Goal: Book appointment/travel/reservation

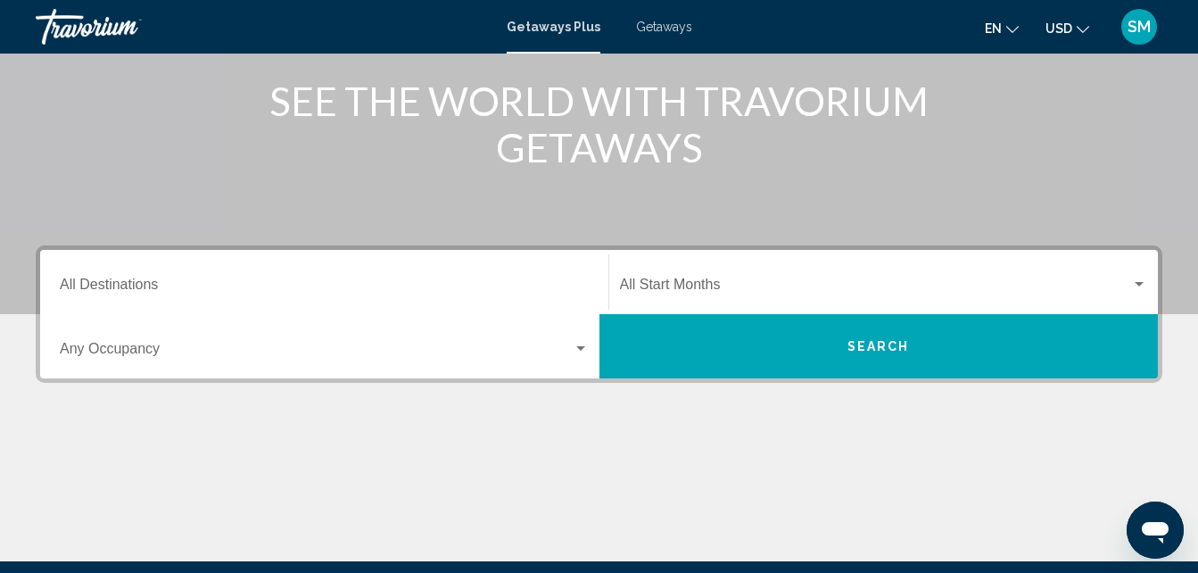
scroll to position [192, 0]
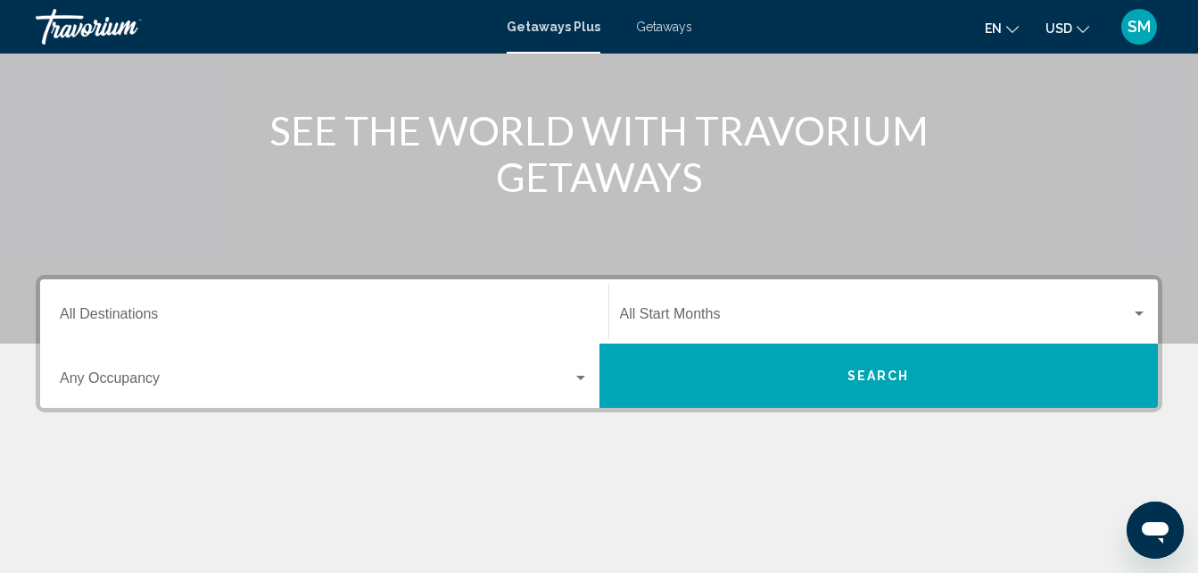
click at [248, 336] on div "Destination All Destinations" at bounding box center [324, 312] width 529 height 56
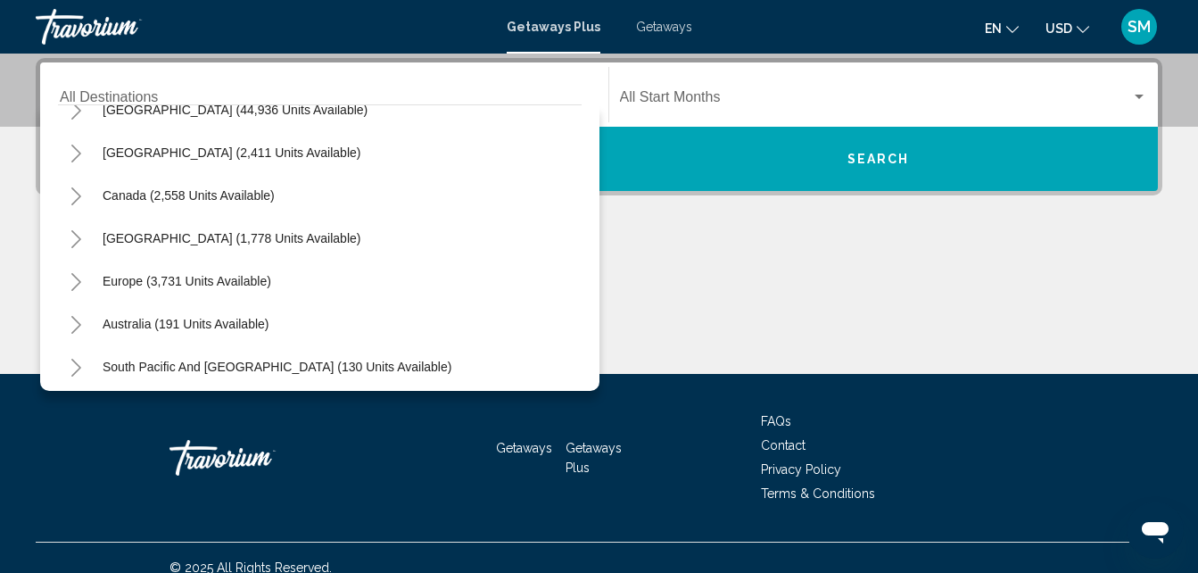
scroll to position [73, 0]
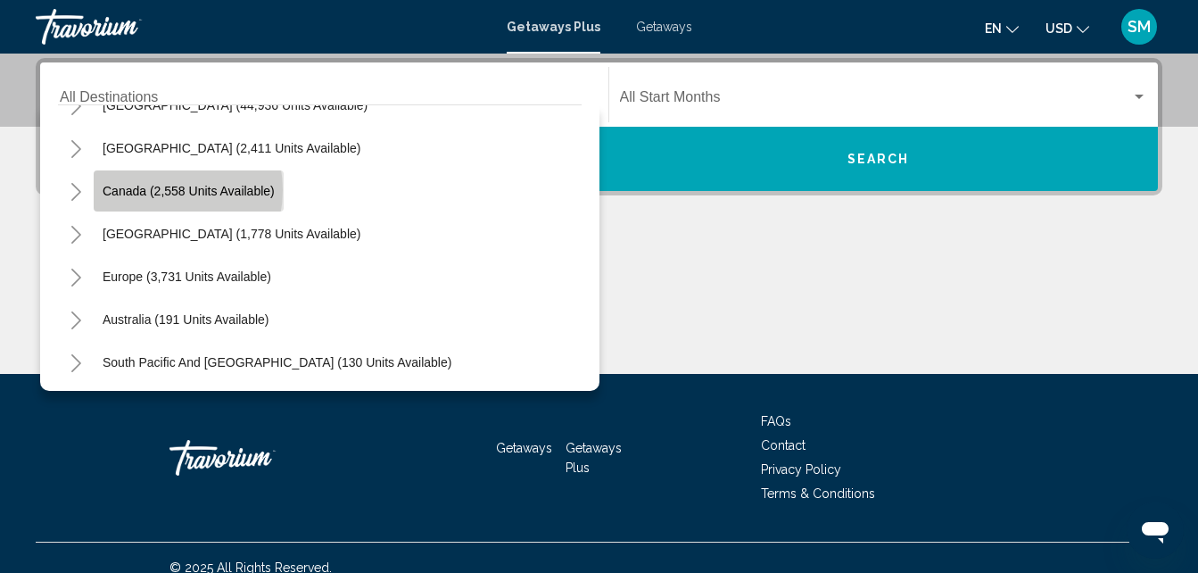
click at [154, 190] on span "Canada (2,558 units available)" at bounding box center [189, 191] width 172 height 14
type input "**********"
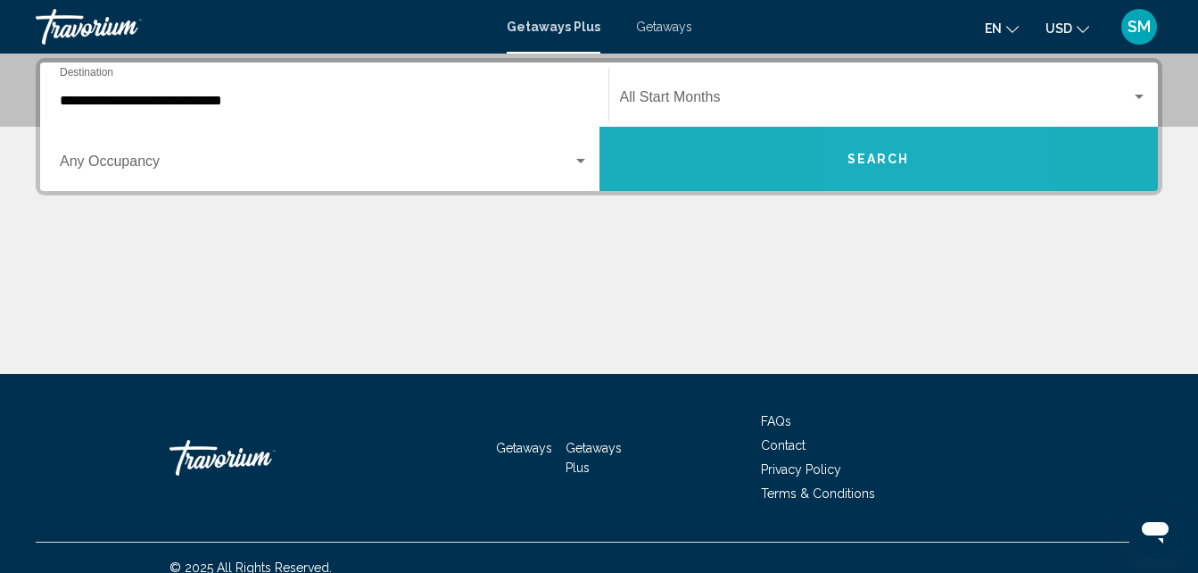
click at [881, 162] on span "Search" at bounding box center [879, 160] width 62 height 14
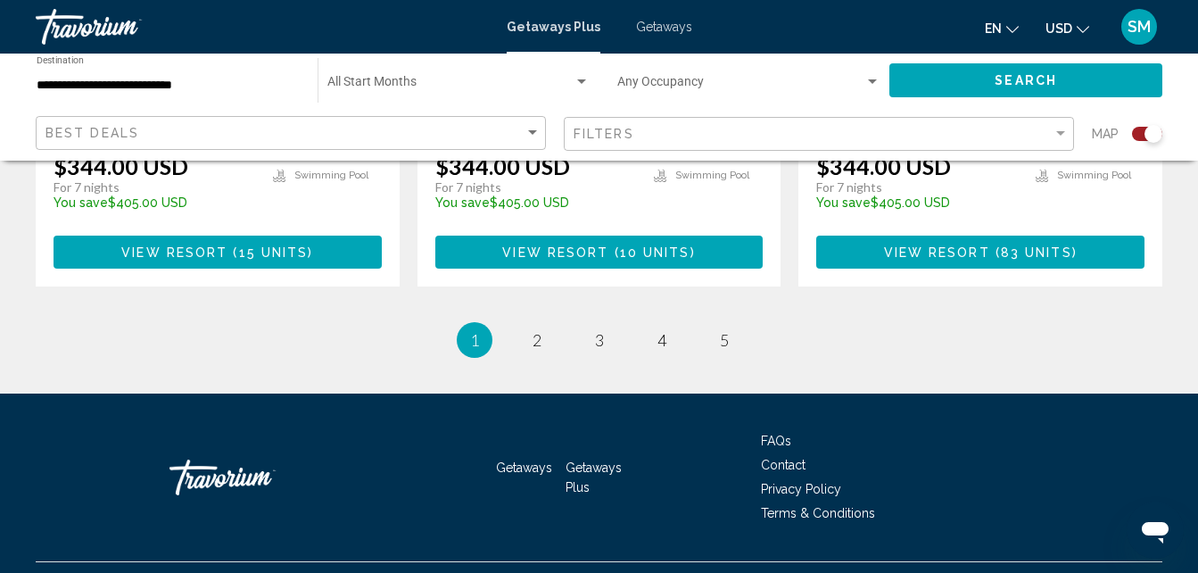
scroll to position [2953, 0]
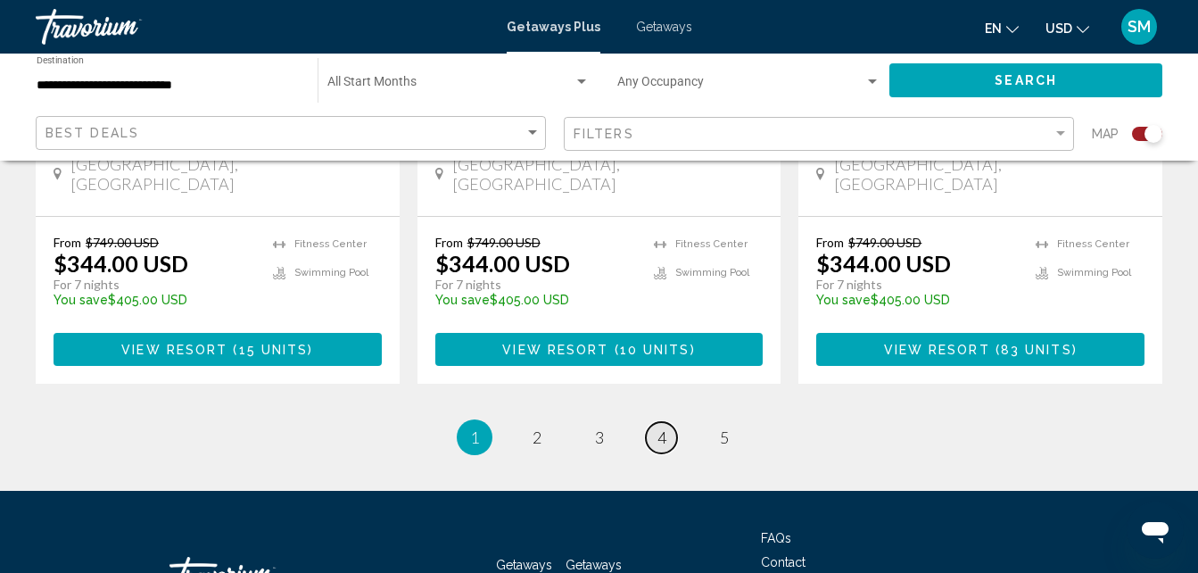
click at [659, 427] on span "4" at bounding box center [662, 437] width 9 height 20
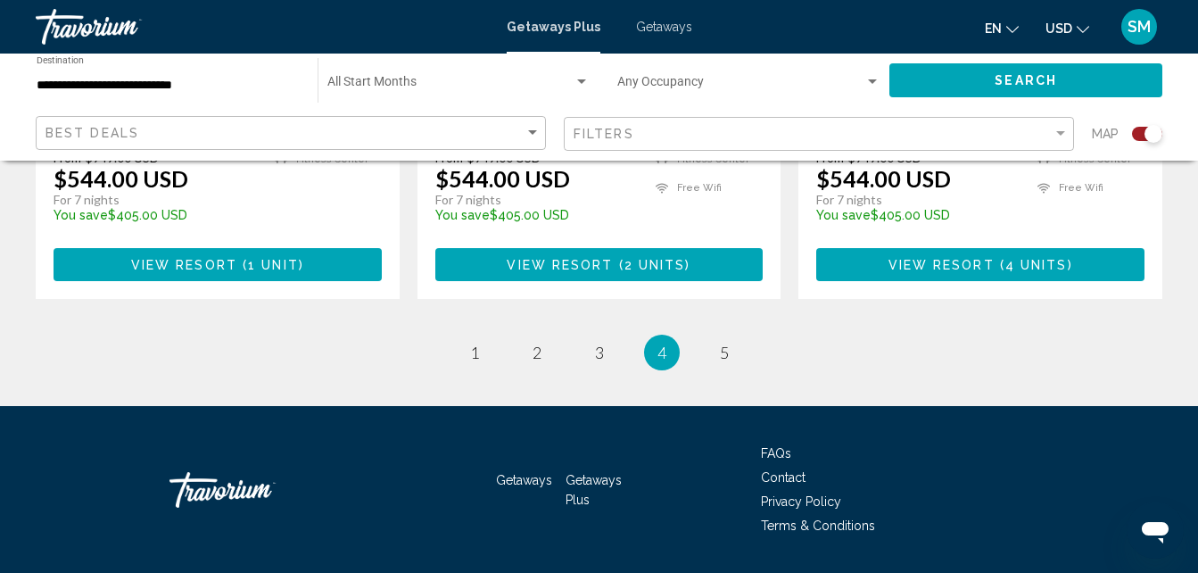
scroll to position [3026, 0]
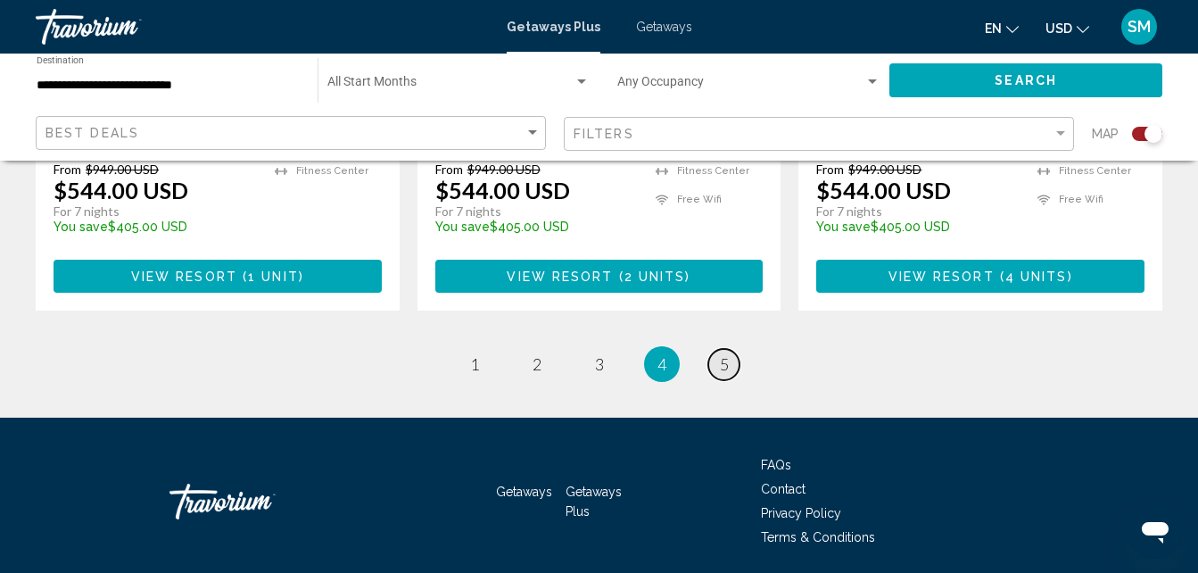
click at [726, 354] on span "5" at bounding box center [724, 364] width 9 height 20
